Goal: Task Accomplishment & Management: Use online tool/utility

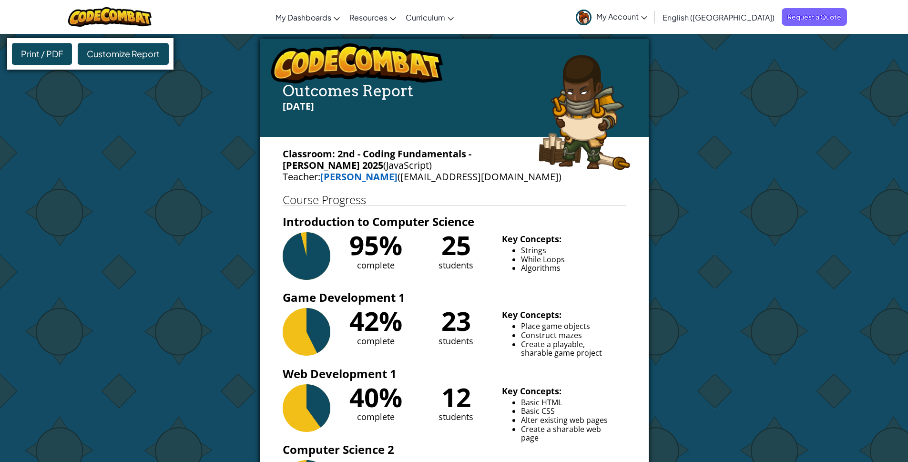
click at [126, 54] on span "Customize Report" at bounding box center [123, 53] width 73 height 11
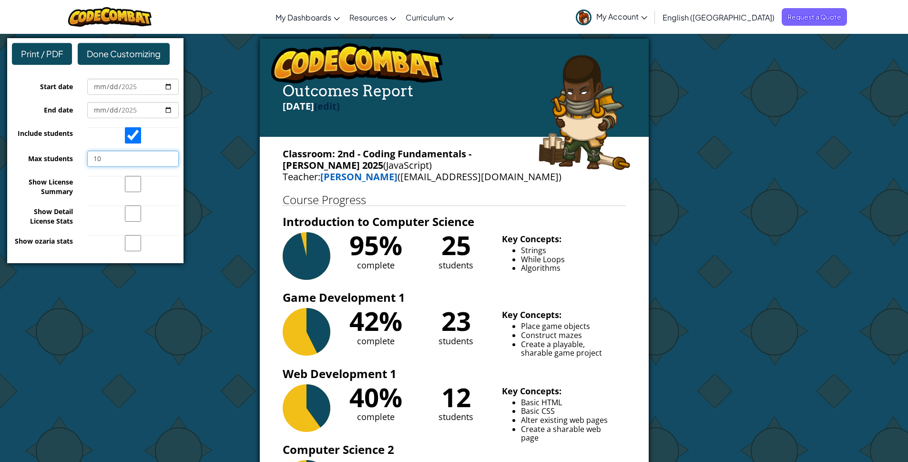
drag, startPoint x: 106, startPoint y: 159, endPoint x: 49, endPoint y: 148, distance: 58.1
click at [49, 148] on div "Start date End date [DATE] Include students Max students 10 Show License Summar…" at bounding box center [95, 158] width 167 height 186
type input "25"
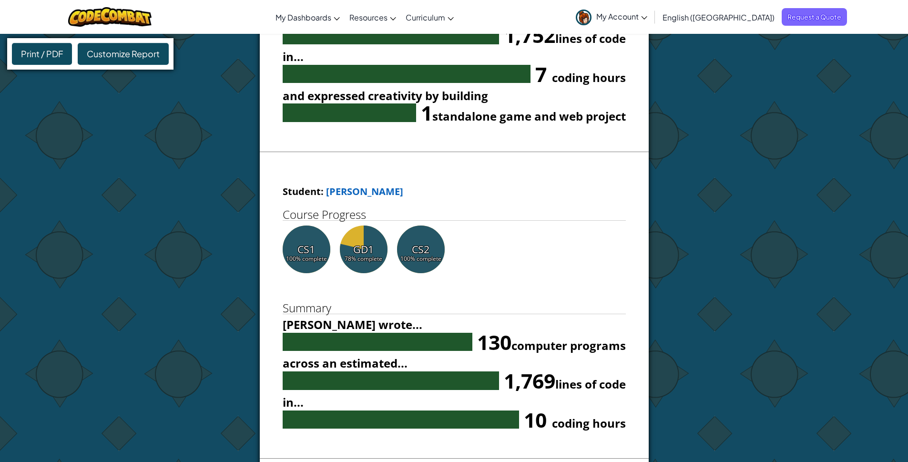
scroll to position [2342, 0]
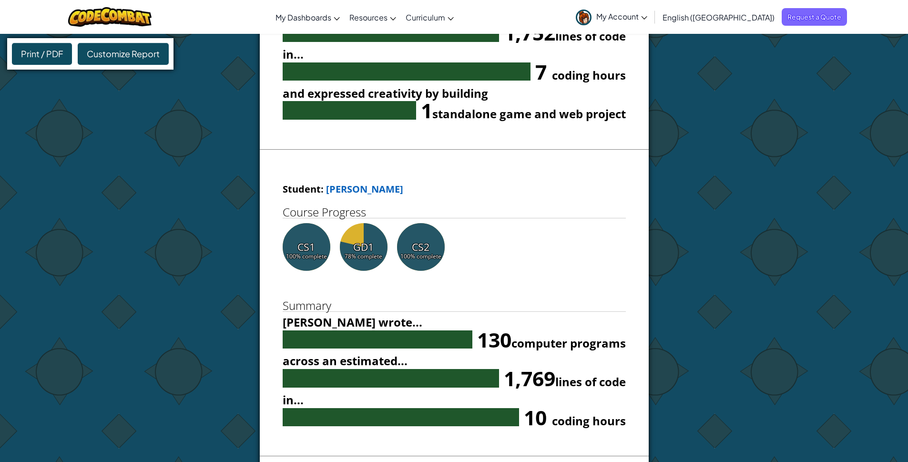
click at [46, 54] on div "Print / PDF" at bounding box center [42, 54] width 60 height 22
